Goal: Task Accomplishment & Management: Manage account settings

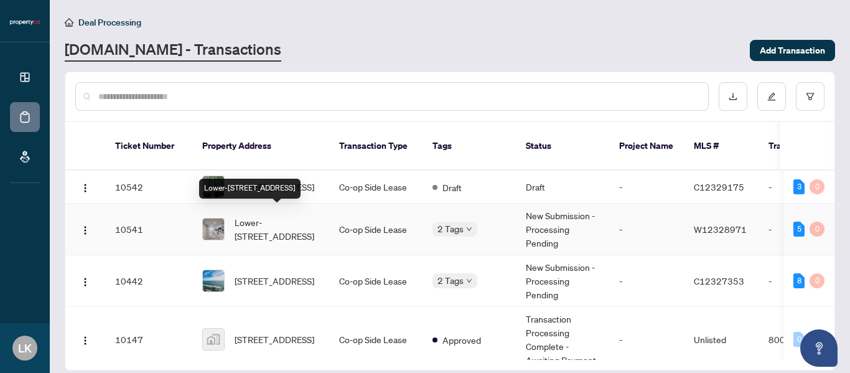
click at [260, 215] on span "Lower-[STREET_ADDRESS]" at bounding box center [277, 228] width 85 height 27
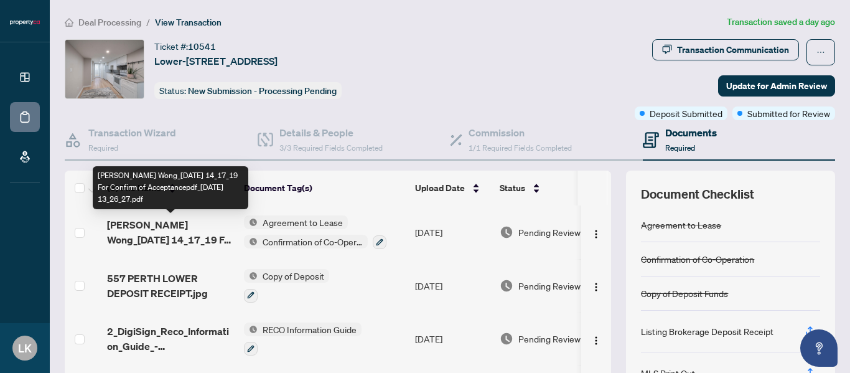
click at [185, 227] on span "[PERSON_NAME] Wong_[DATE] 14_17_19 For Confirm of Acceptancepdf_[DATE] 13_26_27…" at bounding box center [170, 232] width 127 height 30
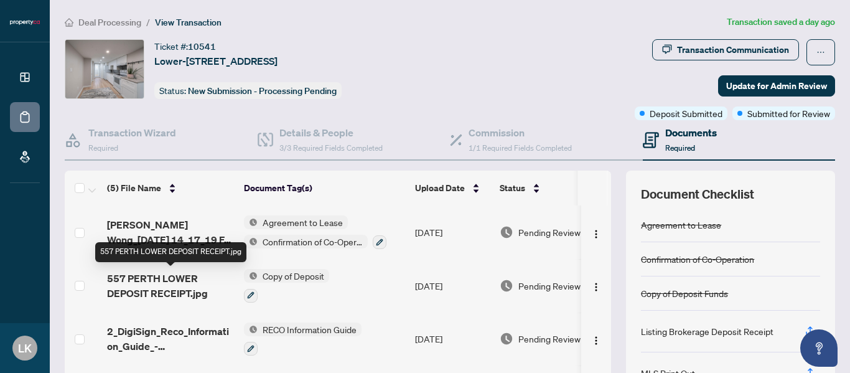
click at [187, 281] on span "557 PERTH LOWER DEPOSIT RECEIPT.jpg" at bounding box center [170, 286] width 127 height 30
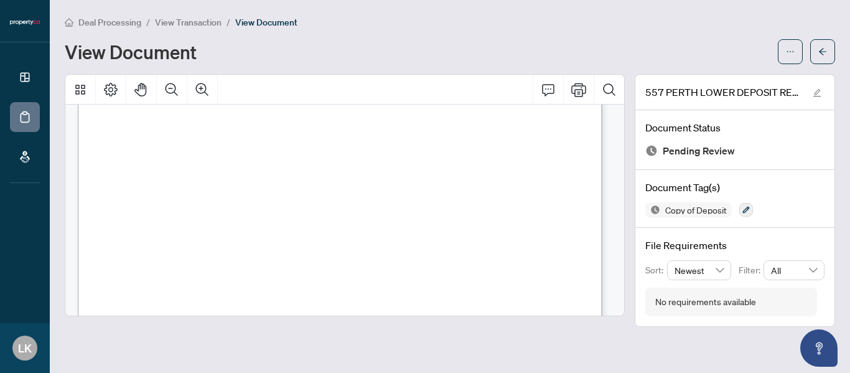
scroll to position [124, 0]
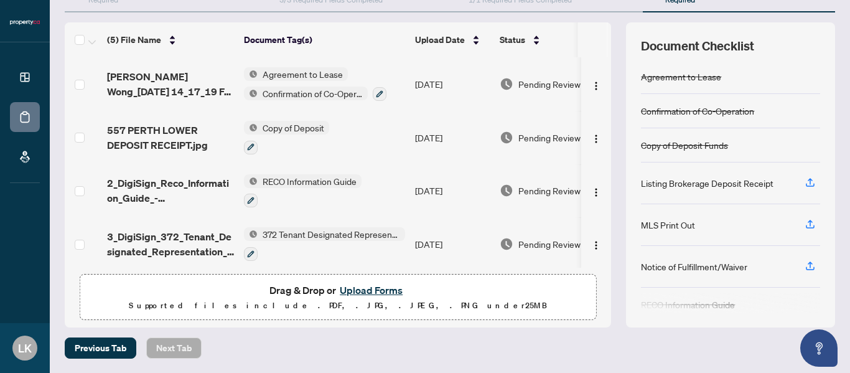
scroll to position [59, 0]
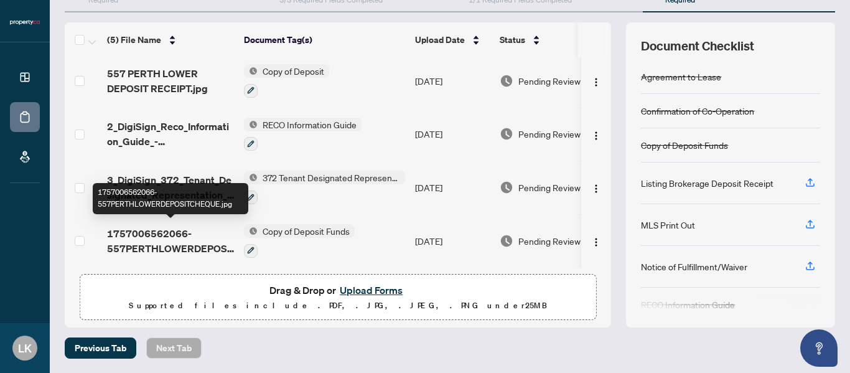
click at [170, 245] on span "1757006562066-557PERTHLOWERDEPOSITCHEQUE.jpg" at bounding box center [170, 241] width 127 height 30
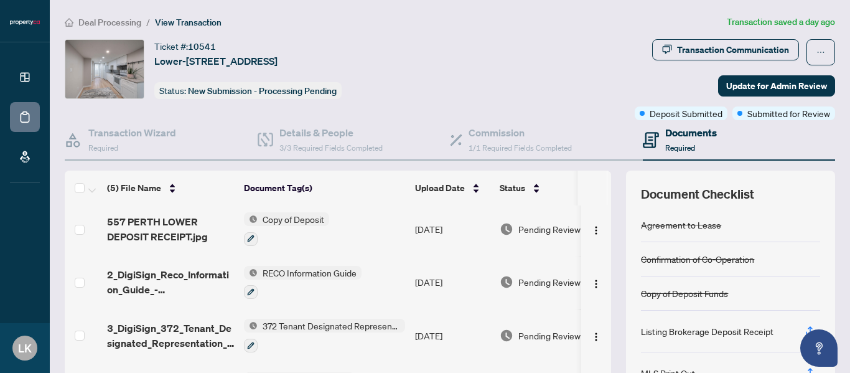
scroll to position [148, 0]
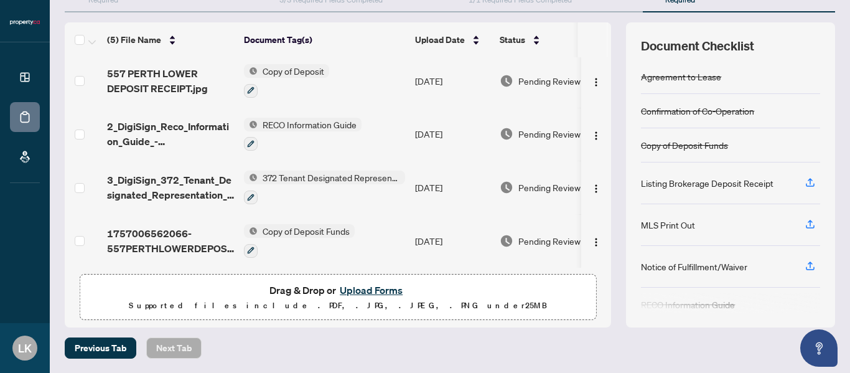
click at [350, 289] on button "Upload Forms" at bounding box center [371, 290] width 70 height 16
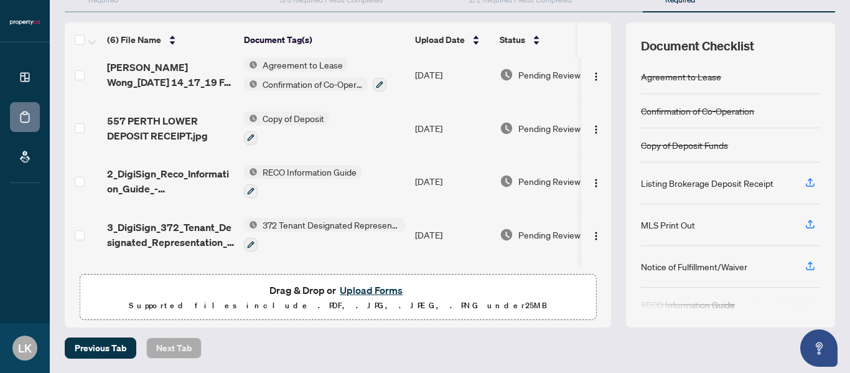
scroll to position [0, 0]
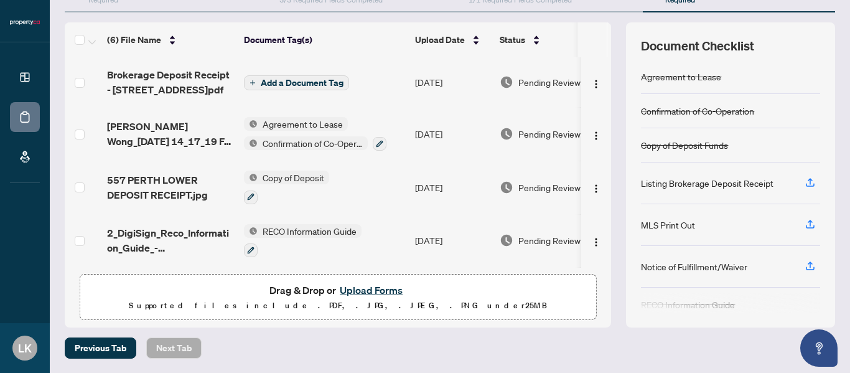
click at [305, 85] on span "Add a Document Tag" at bounding box center [302, 82] width 83 height 9
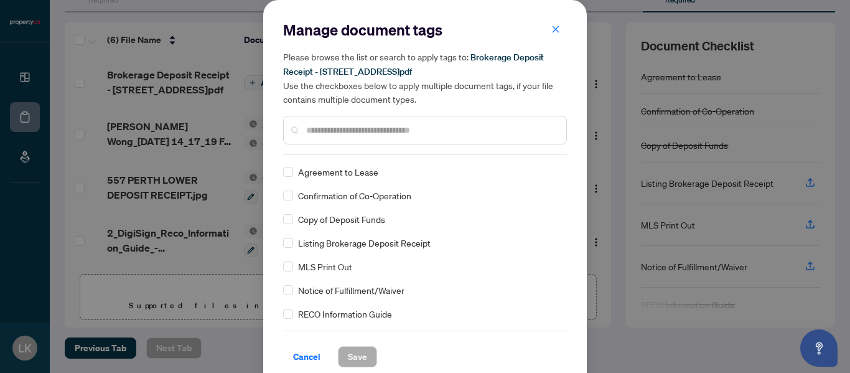
click at [342, 129] on input "text" at bounding box center [431, 130] width 250 height 14
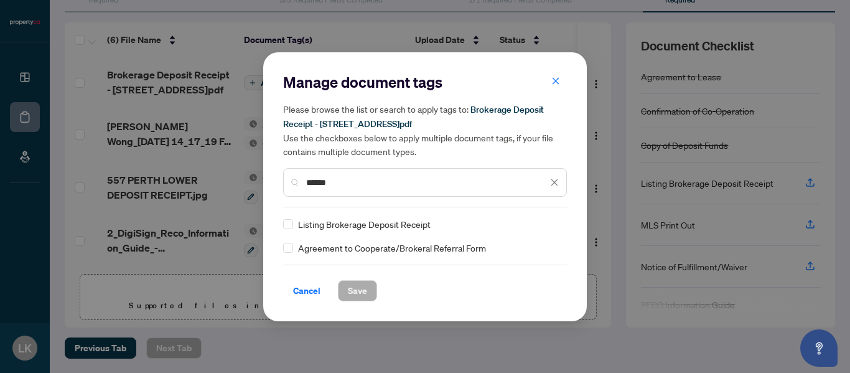
type input "******"
click at [370, 295] on button "Save" at bounding box center [357, 290] width 39 height 21
